Goal: Task Accomplishment & Management: Use online tool/utility

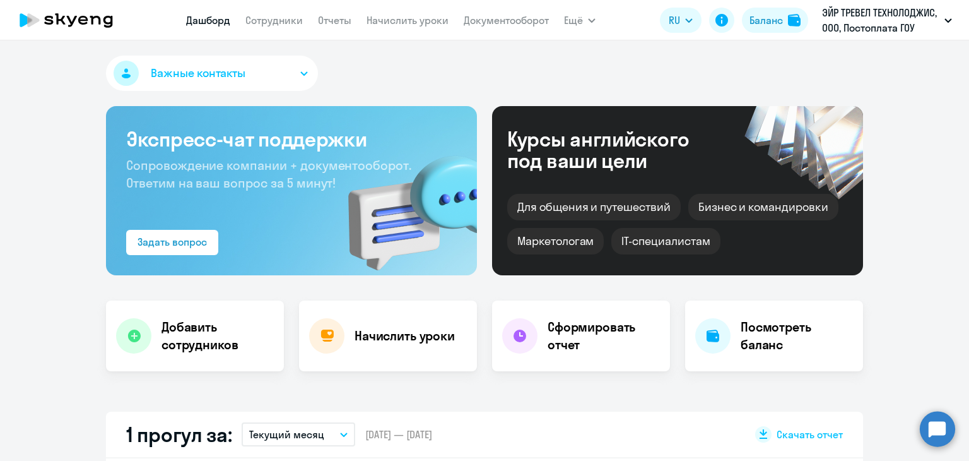
select select "30"
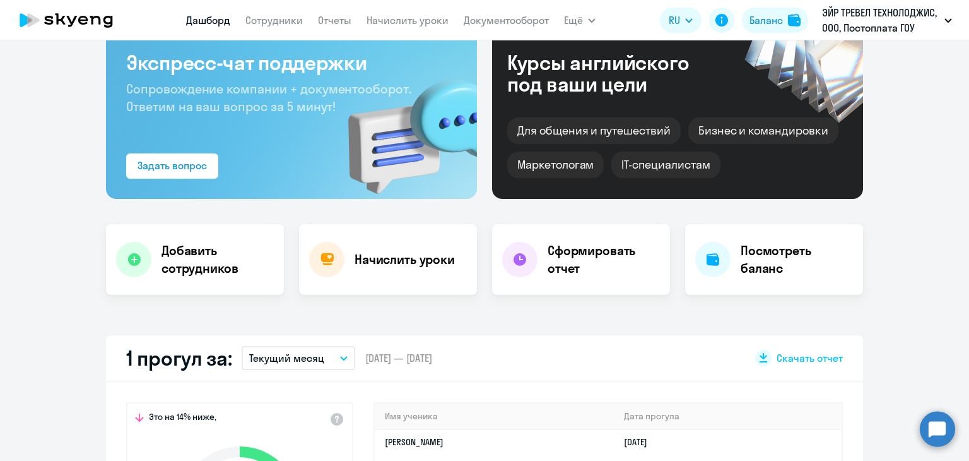
scroll to position [316, 0]
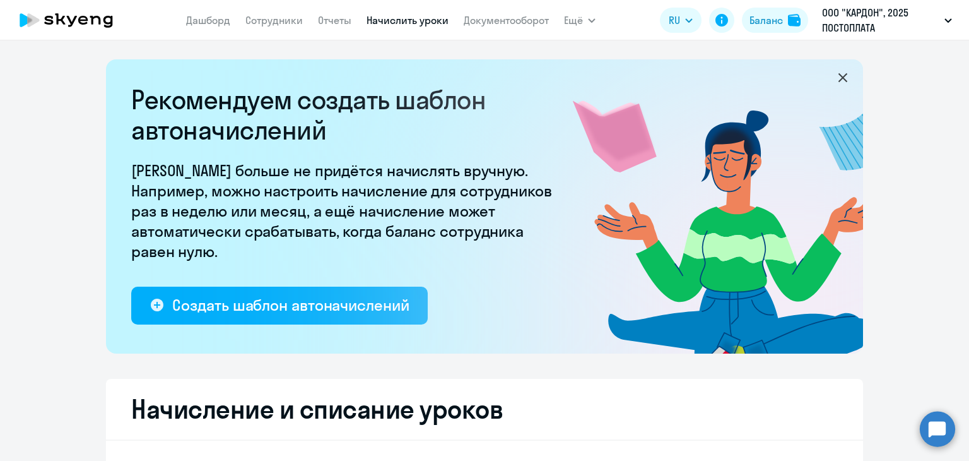
select select "10"
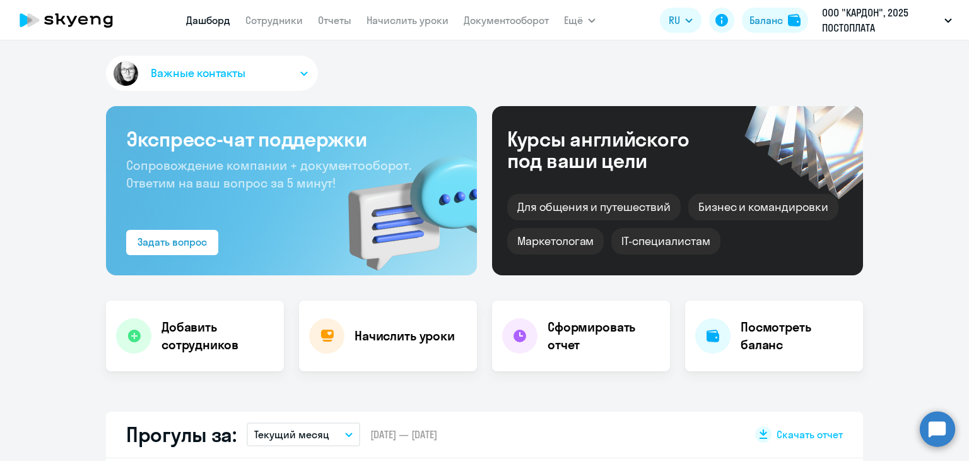
select select "30"
click at [406, 16] on link "Начислить уроки" at bounding box center [408, 20] width 82 height 13
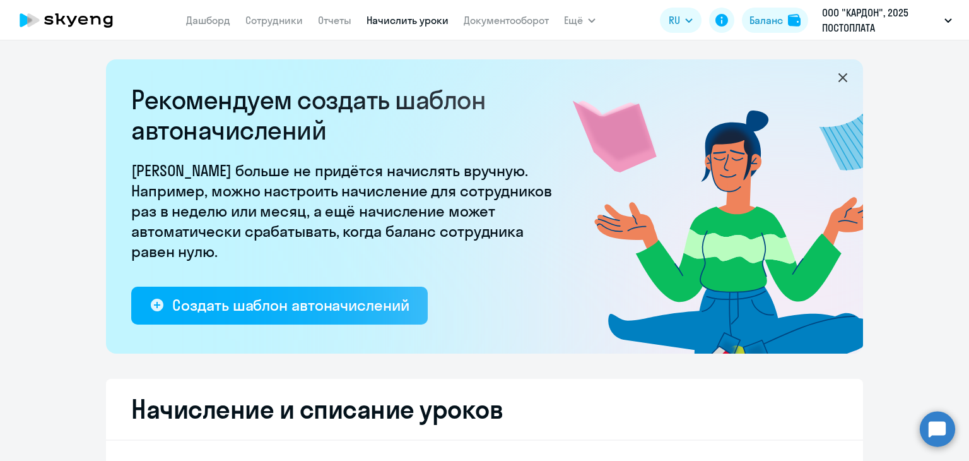
select select "10"
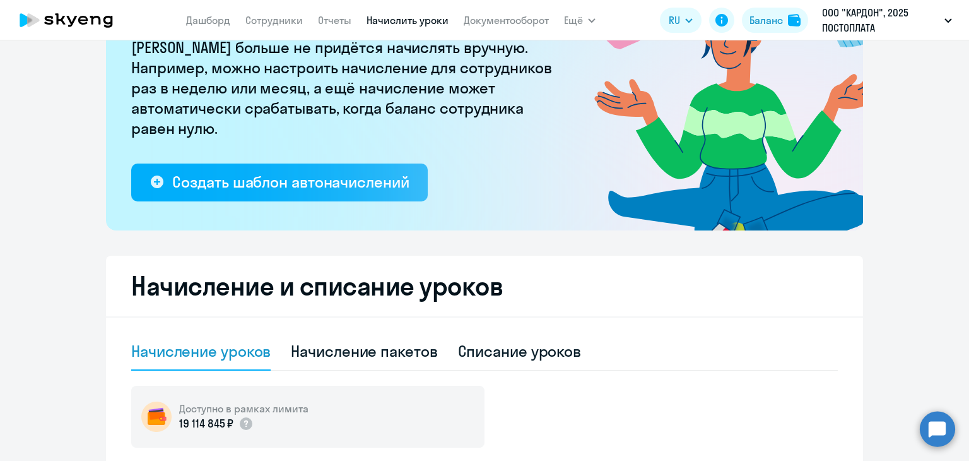
scroll to position [316, 0]
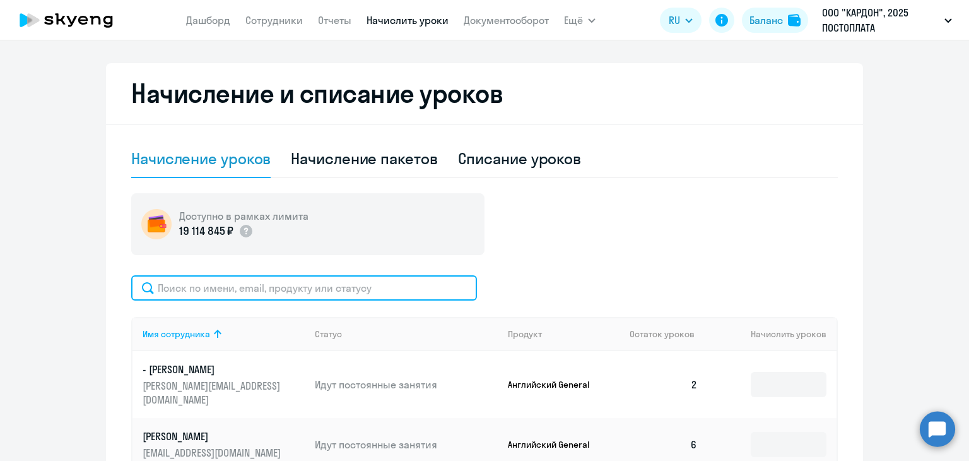
click at [244, 278] on input "text" at bounding box center [304, 287] width 346 height 25
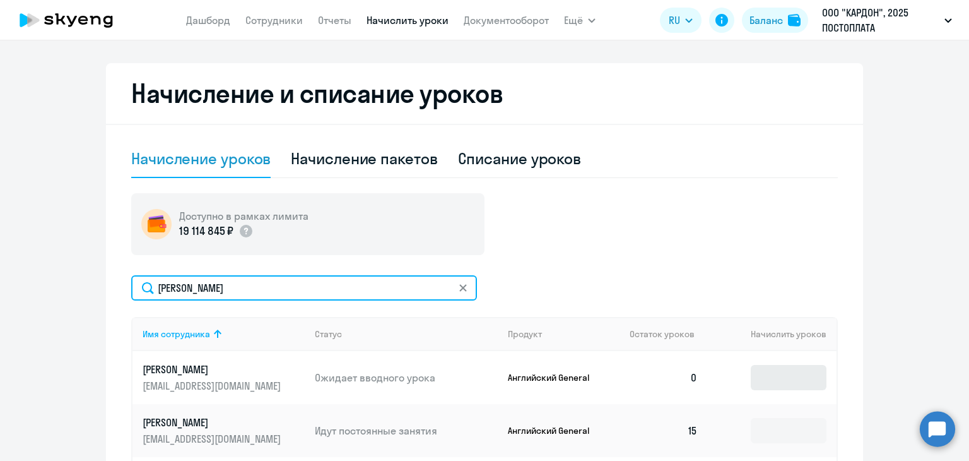
type input "[PERSON_NAME]"
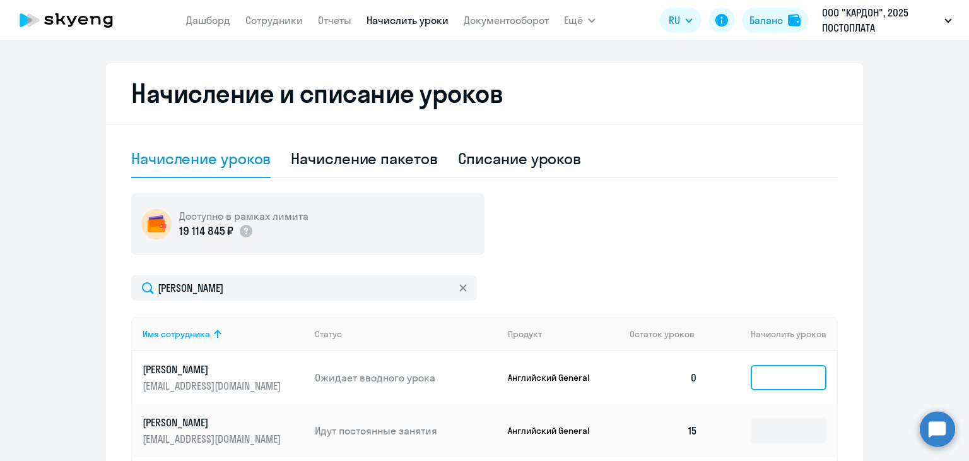
click at [766, 371] on input at bounding box center [789, 377] width 76 height 25
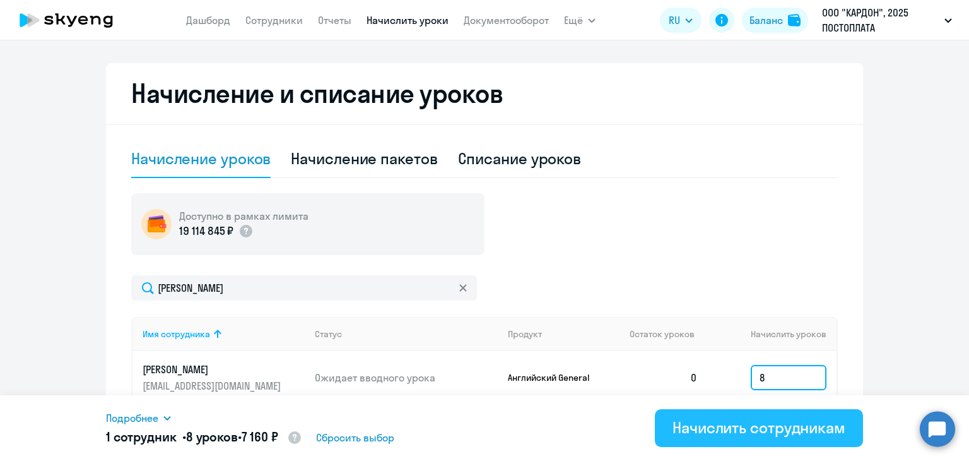
type input "8"
click at [714, 418] on div "Начислить сотрудникам" at bounding box center [759, 427] width 173 height 20
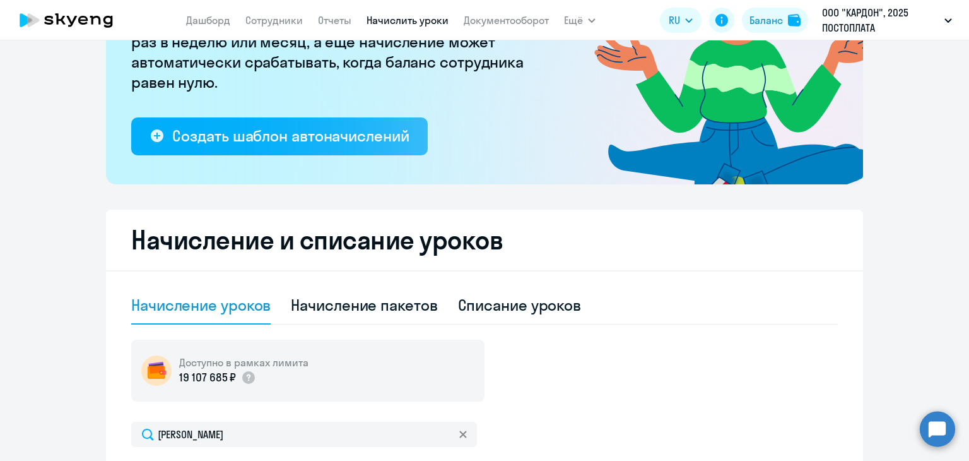
scroll to position [155, 0]
